Goal: Task Accomplishment & Management: Manage account settings

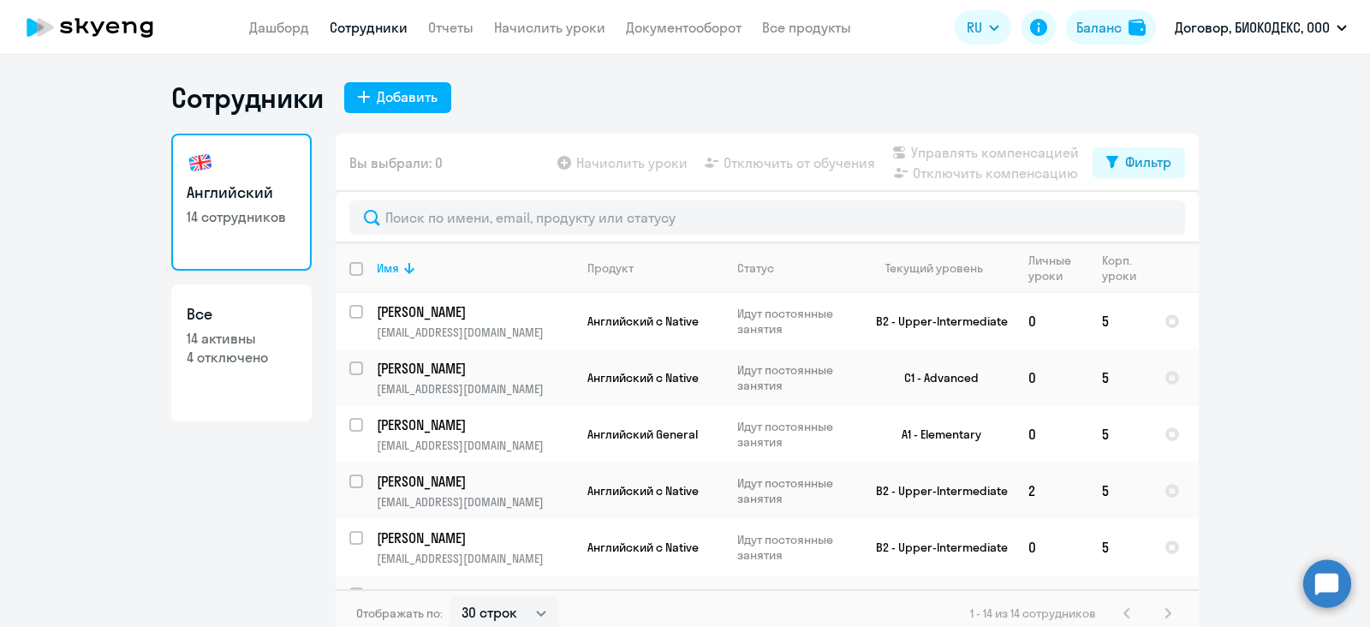
select select "30"
click at [297, 31] on link "Дашборд" at bounding box center [279, 27] width 60 height 17
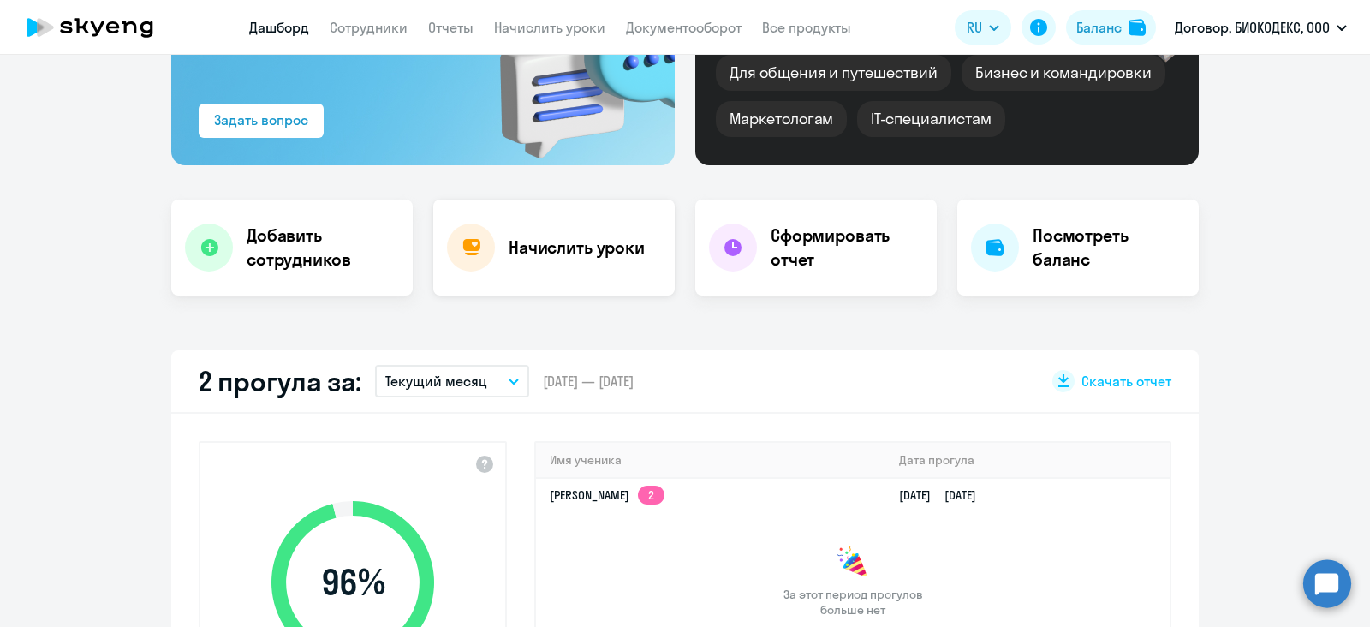
scroll to position [213, 0]
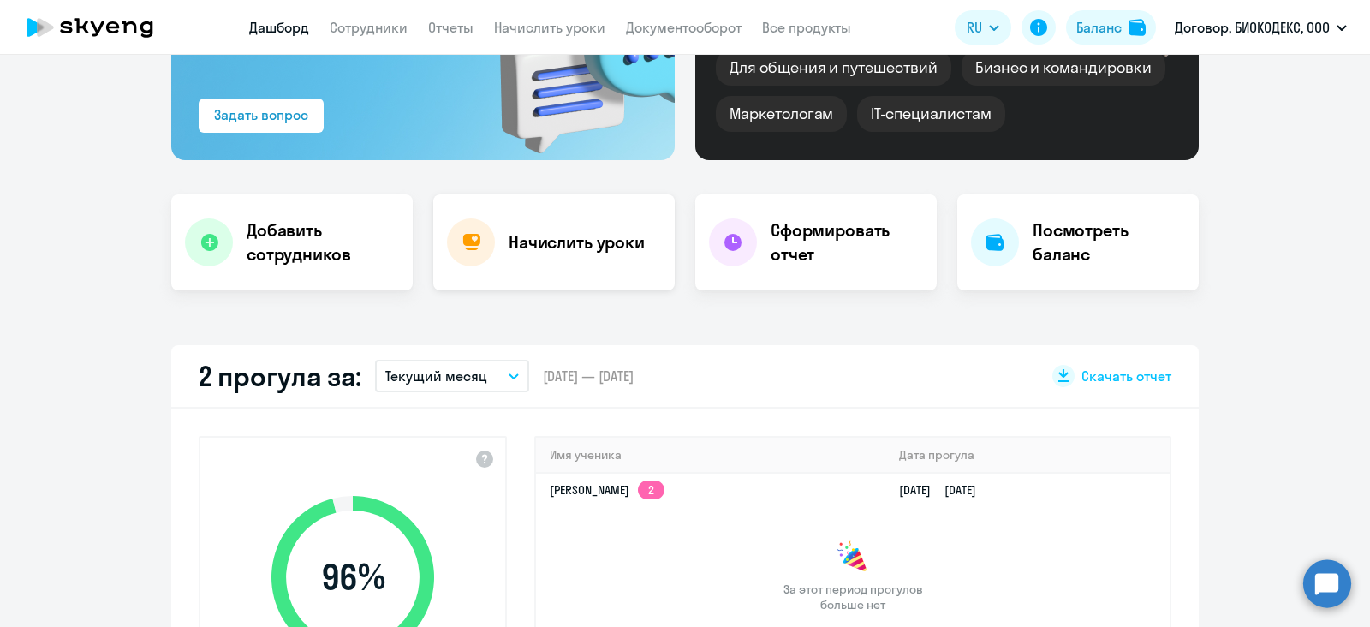
click at [545, 226] on div "Начислить уроки" at bounding box center [553, 242] width 241 height 96
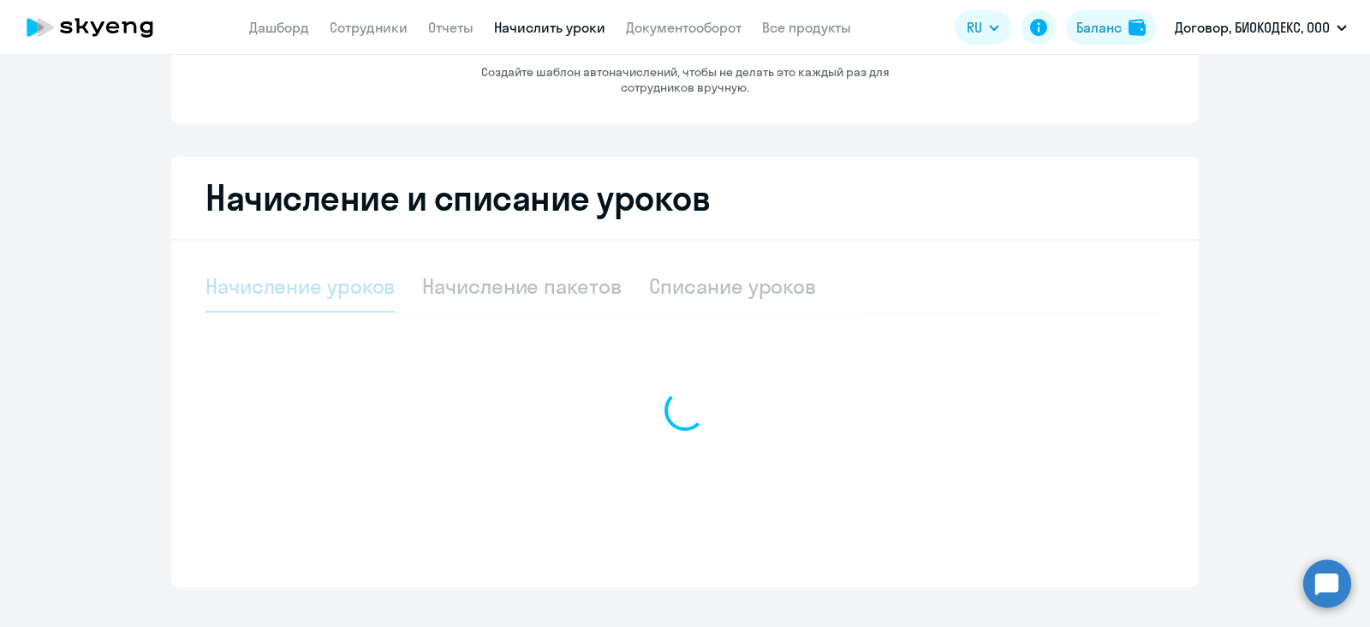
select select "10"
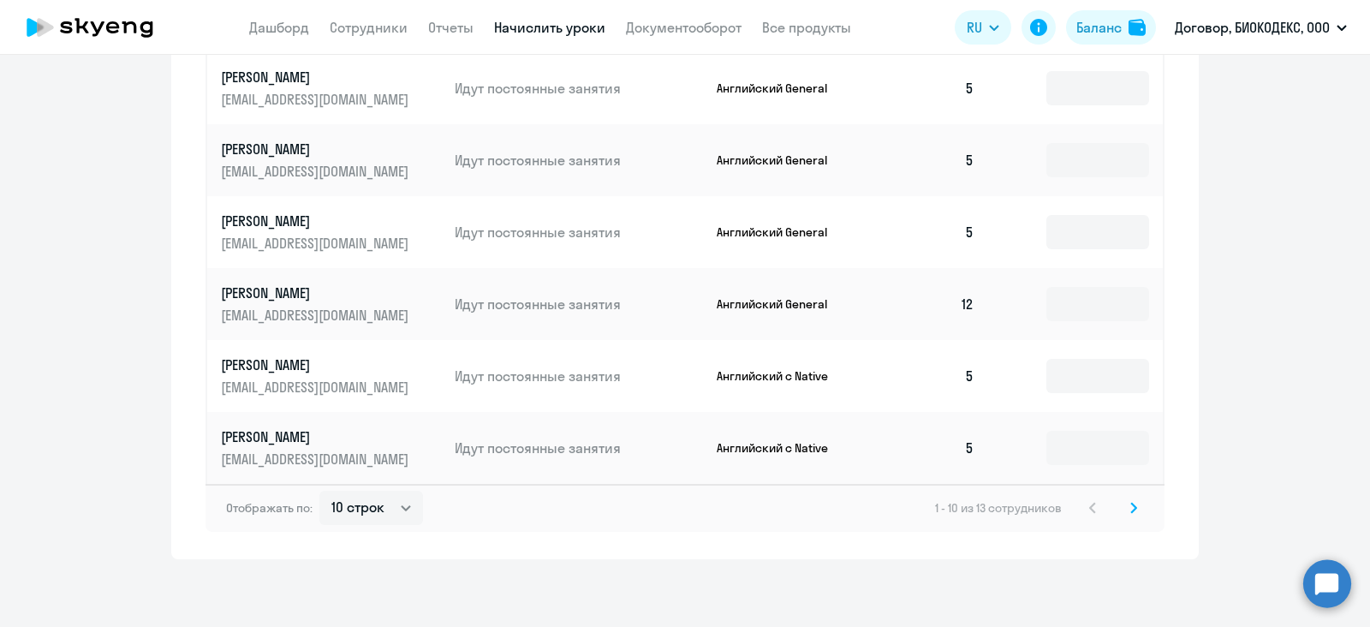
scroll to position [997, 0]
click at [1130, 503] on icon at bounding box center [1133, 507] width 7 height 12
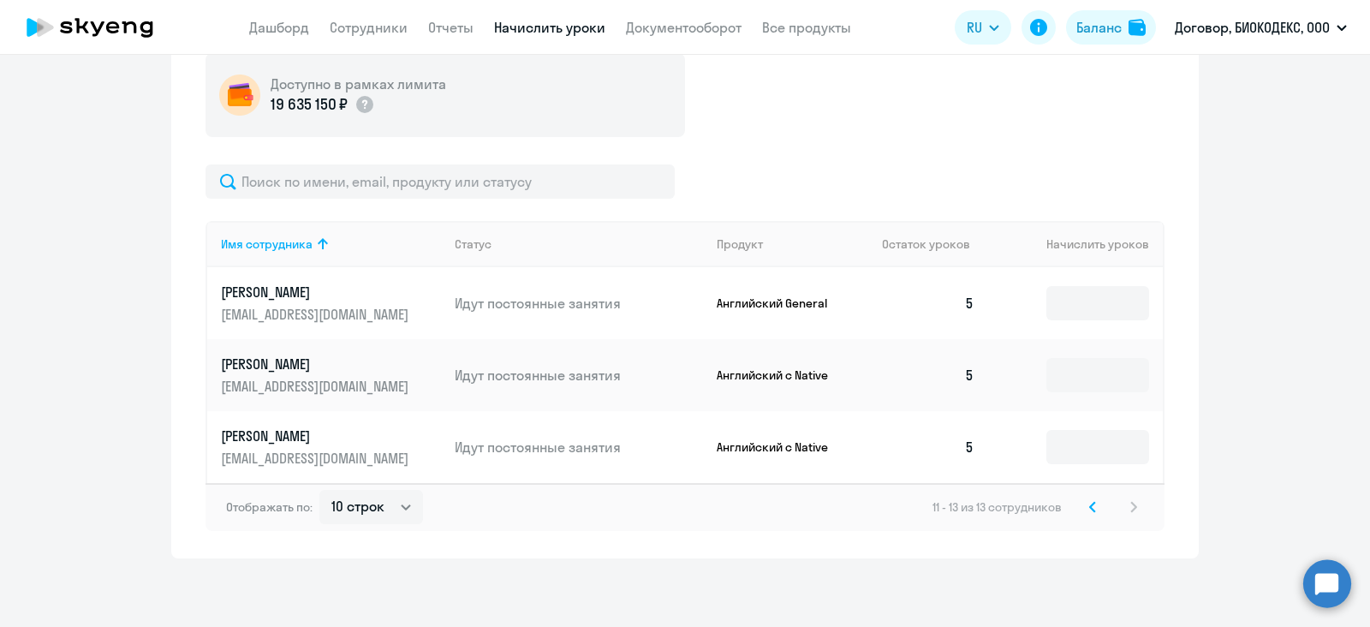
scroll to position [493, 0]
